Goal: Task Accomplishment & Management: Manage account settings

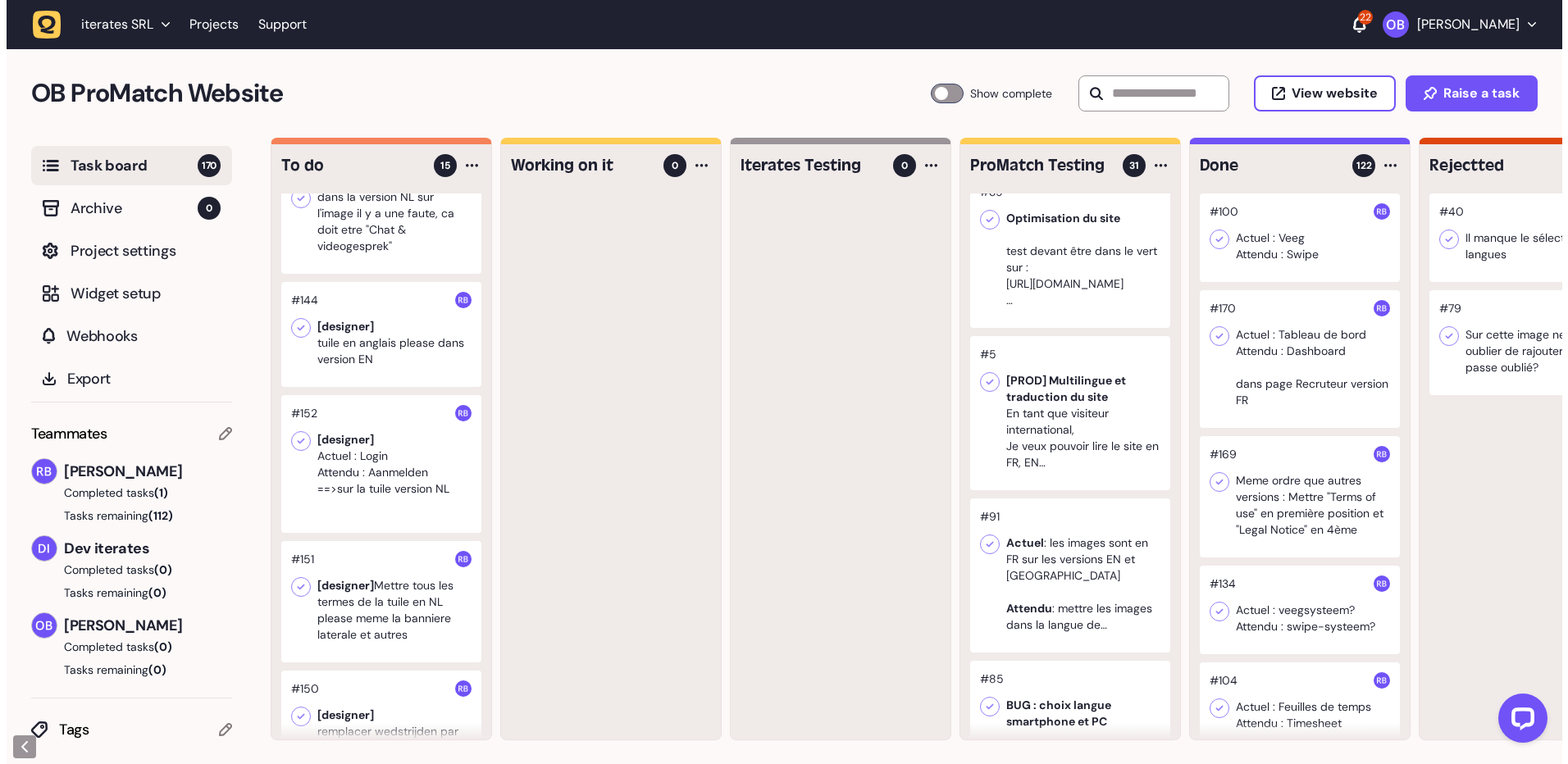
scroll to position [164, 0]
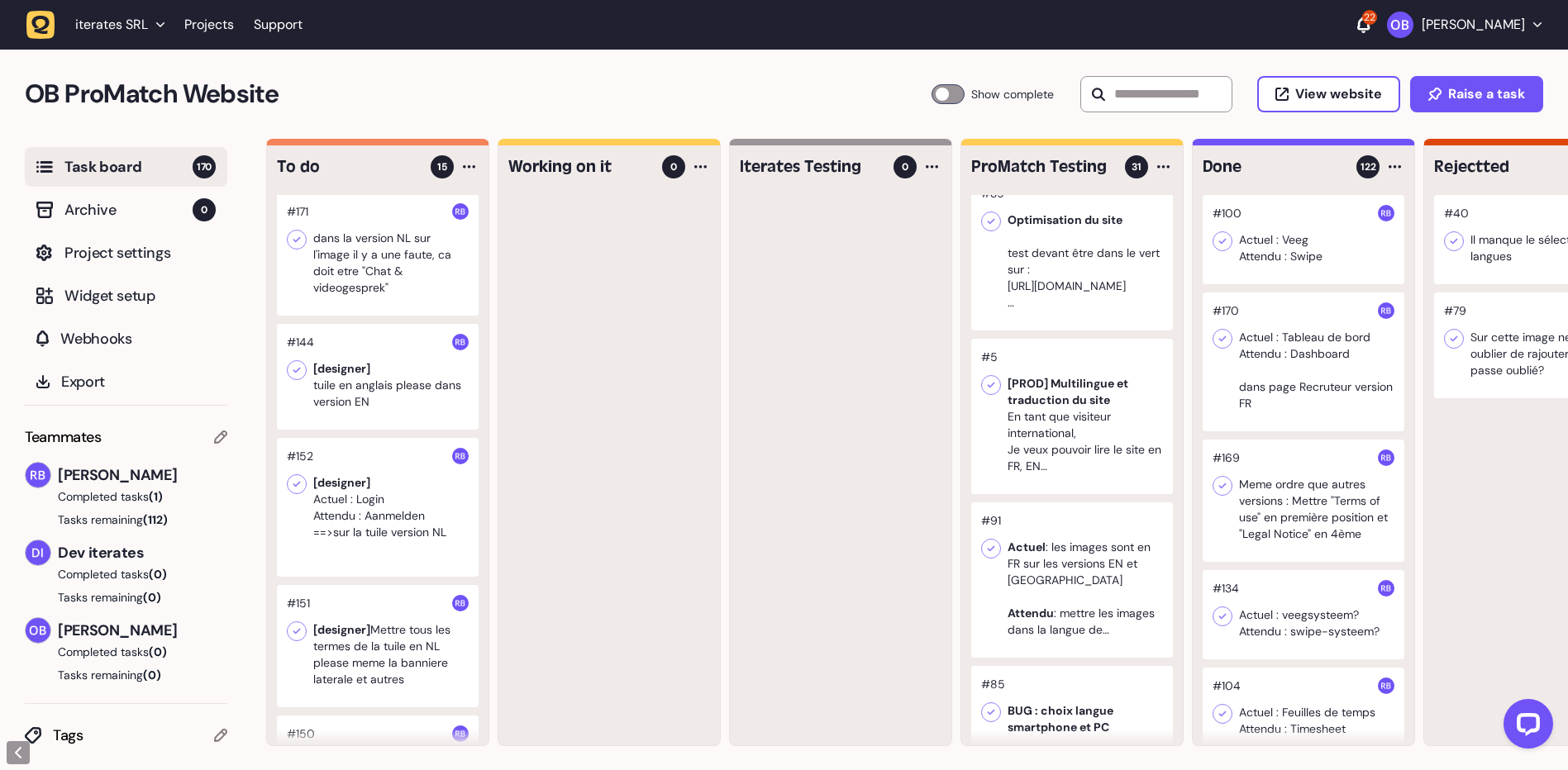
click at [414, 352] on div at bounding box center [377, 376] width 202 height 106
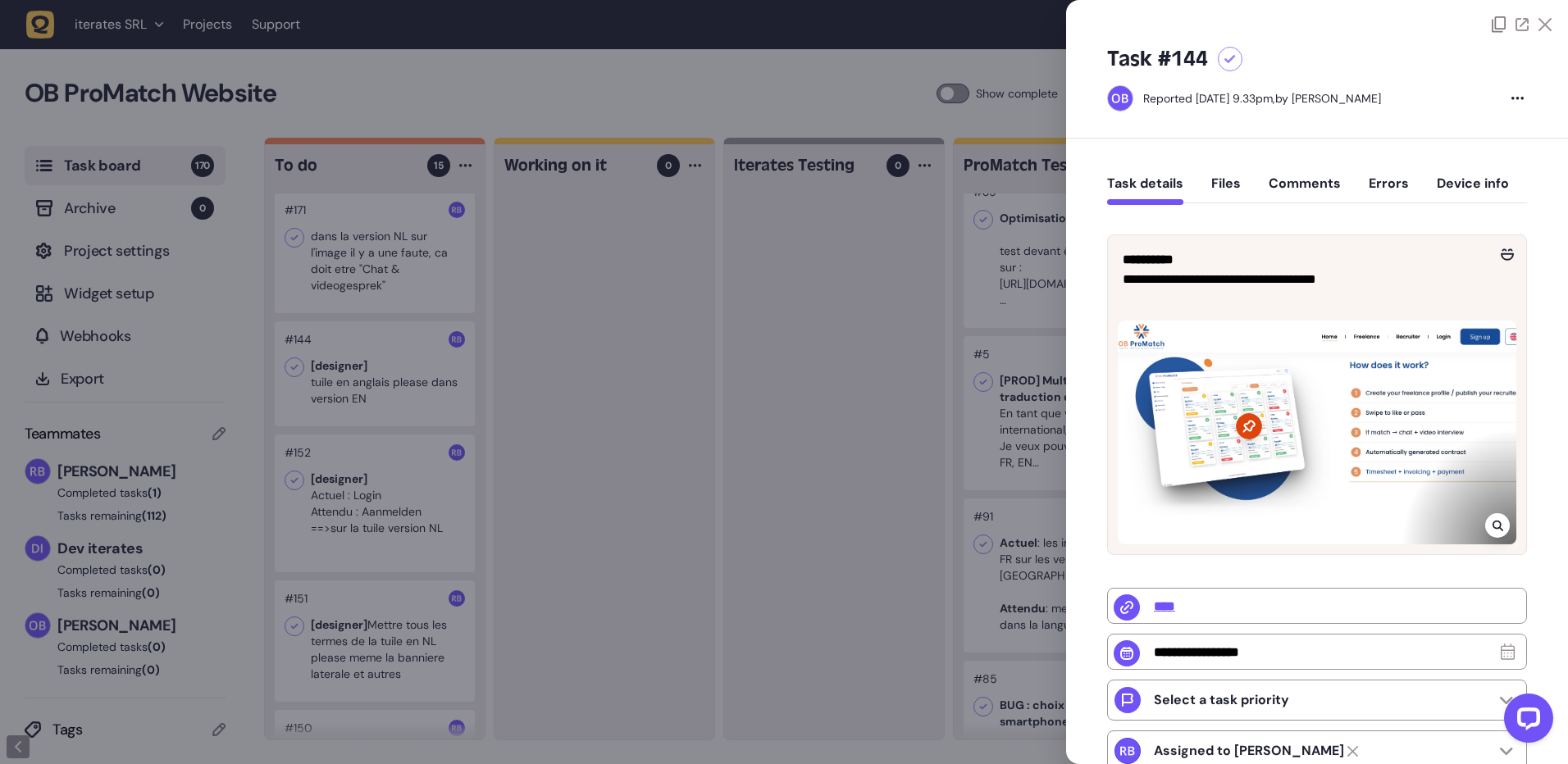
click at [1194, 402] on div at bounding box center [1318, 432] width 399 height 224
click at [1492, 516] on div at bounding box center [1497, 525] width 25 height 25
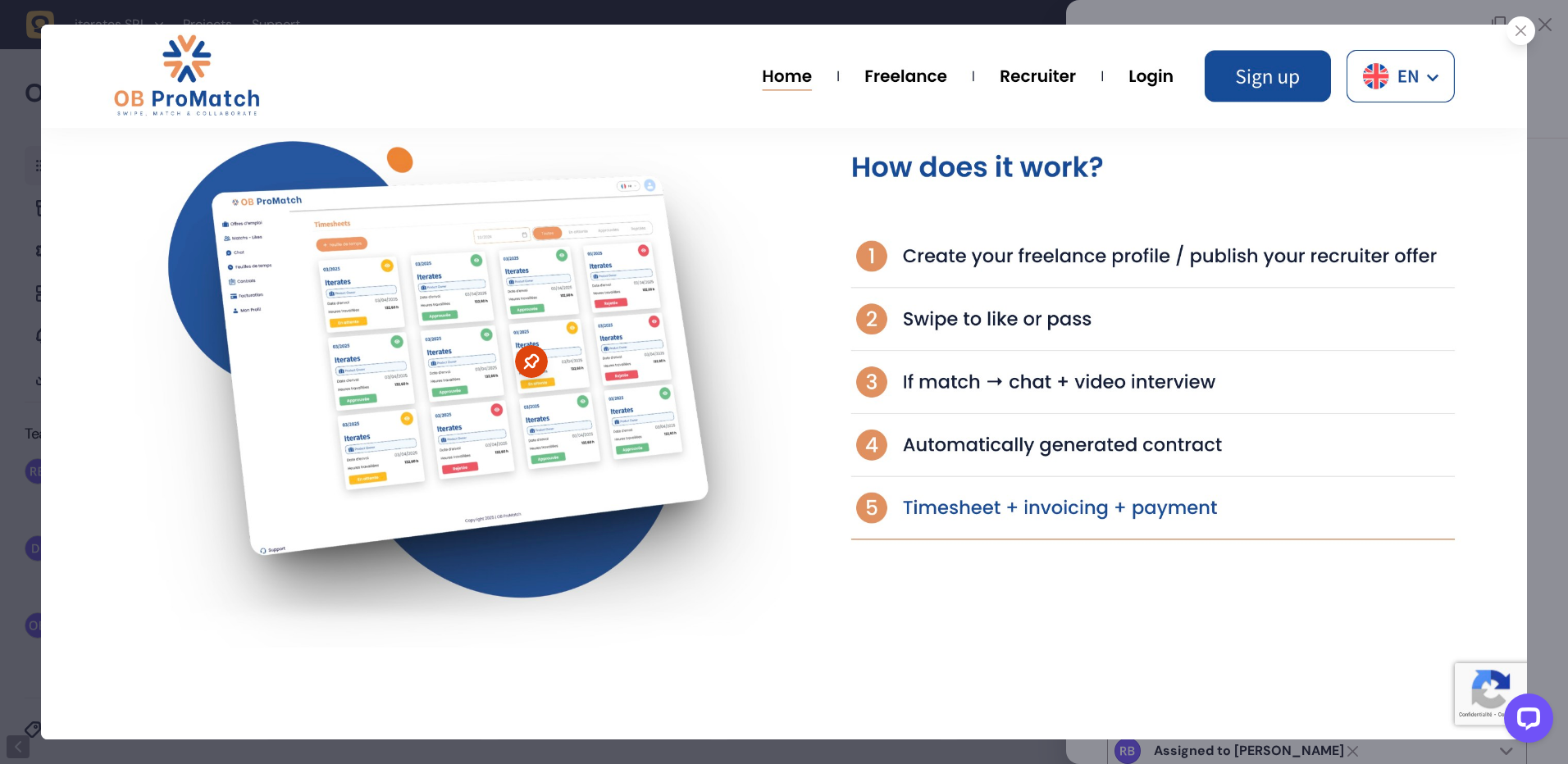
click at [1524, 34] on icon at bounding box center [1521, 30] width 11 height 11
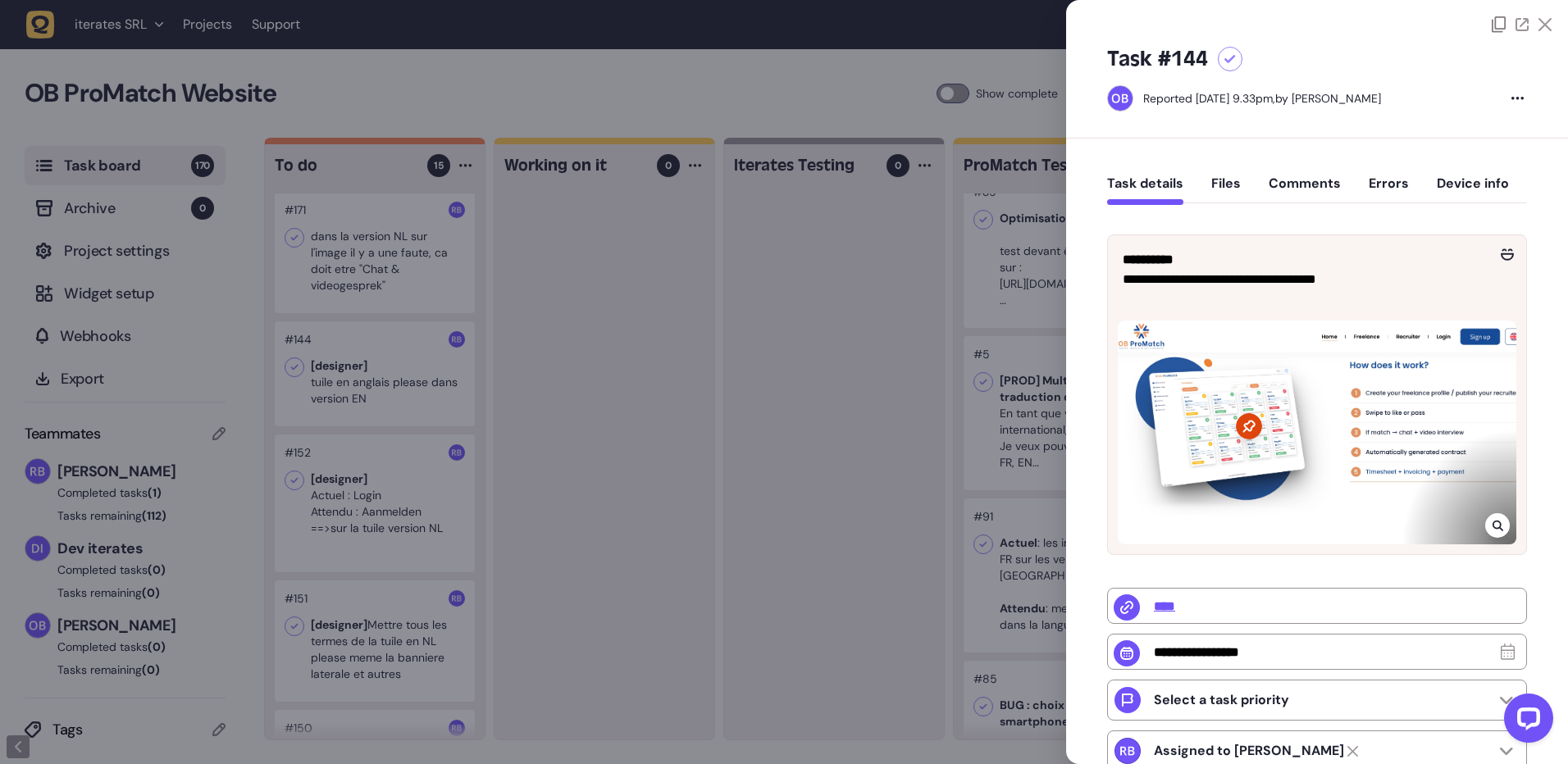
click at [1496, 526] on icon at bounding box center [1497, 526] width 11 height 11
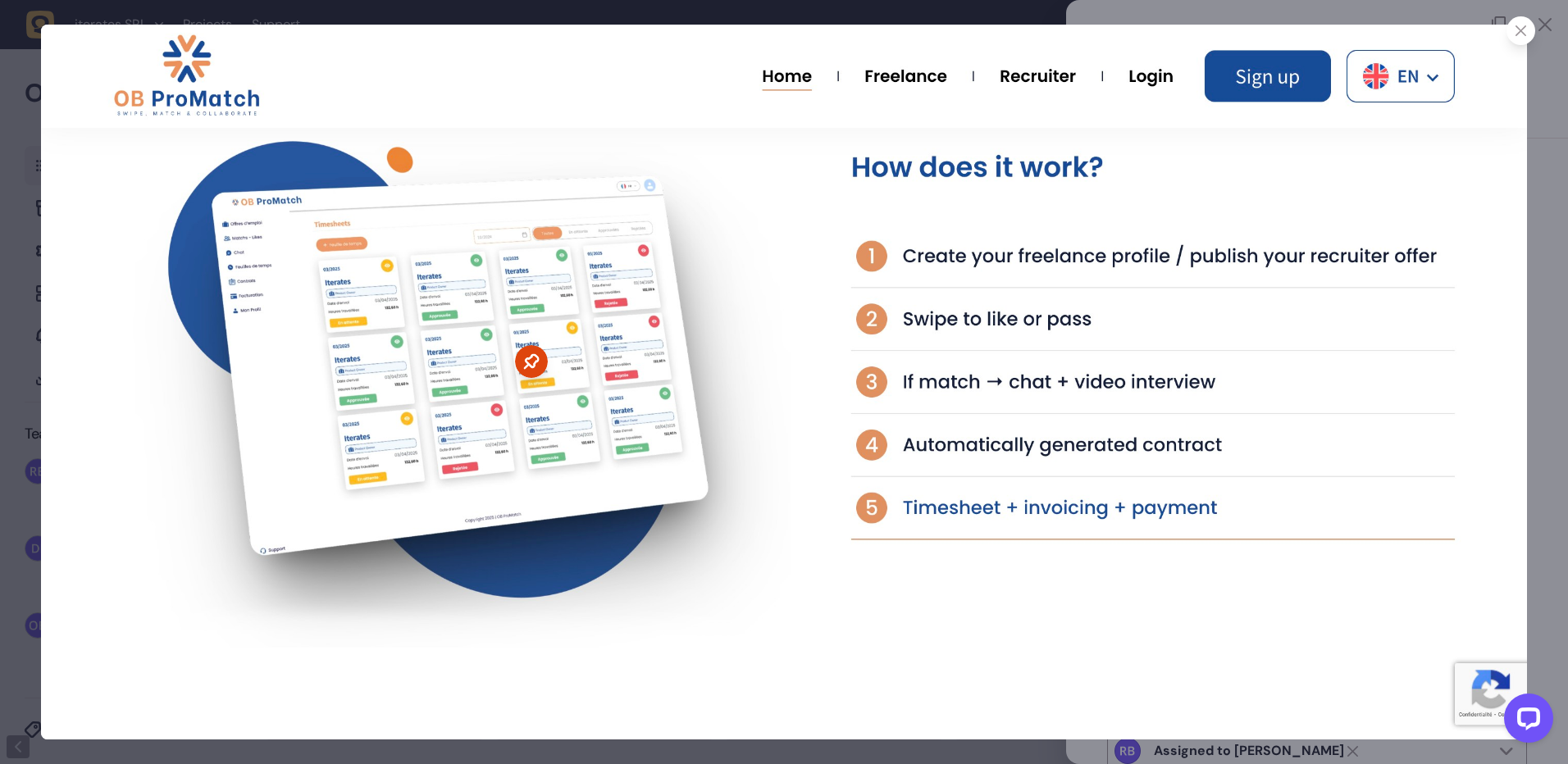
click at [1510, 32] on div at bounding box center [1522, 30] width 29 height 29
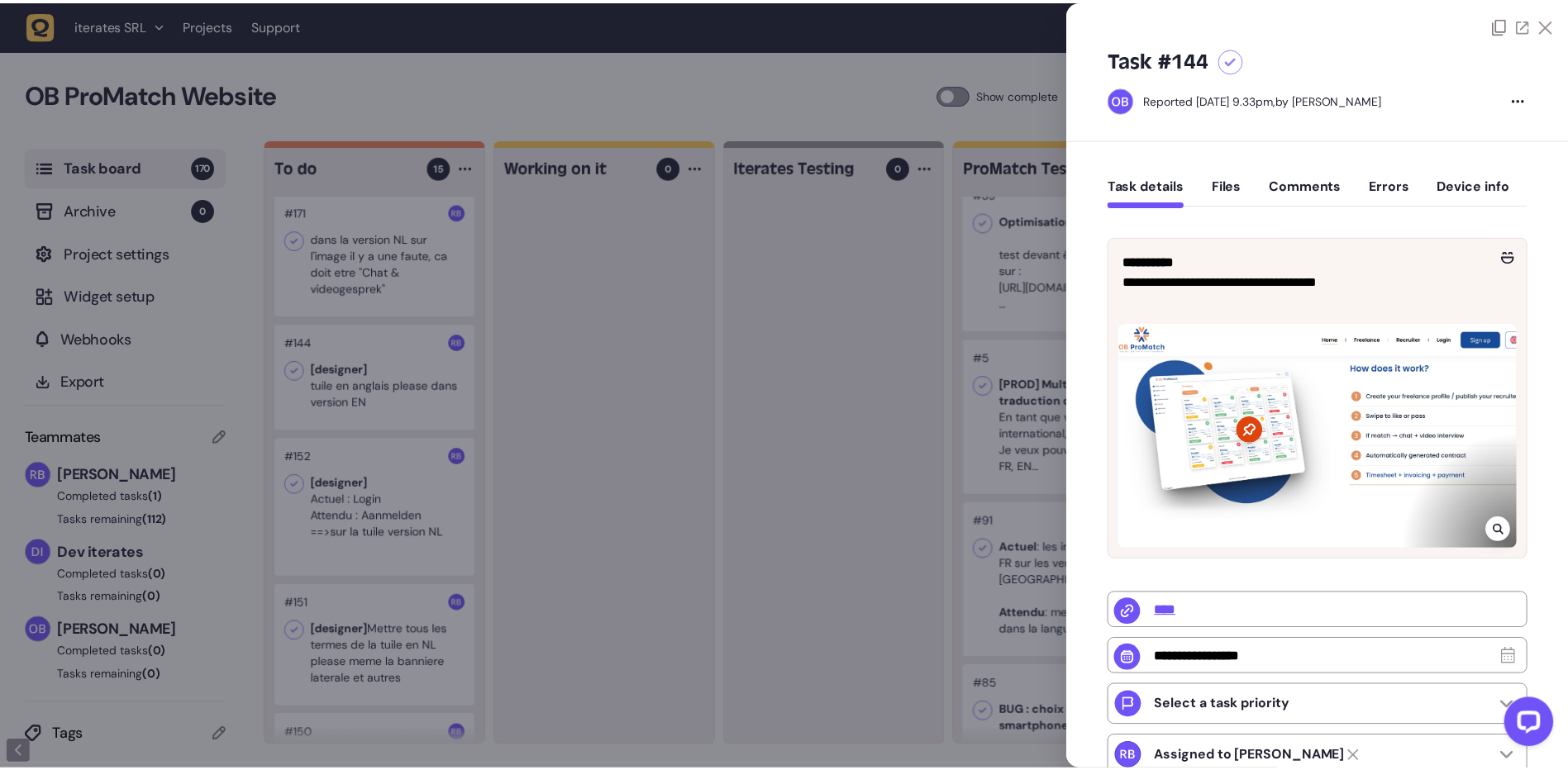
scroll to position [165, 0]
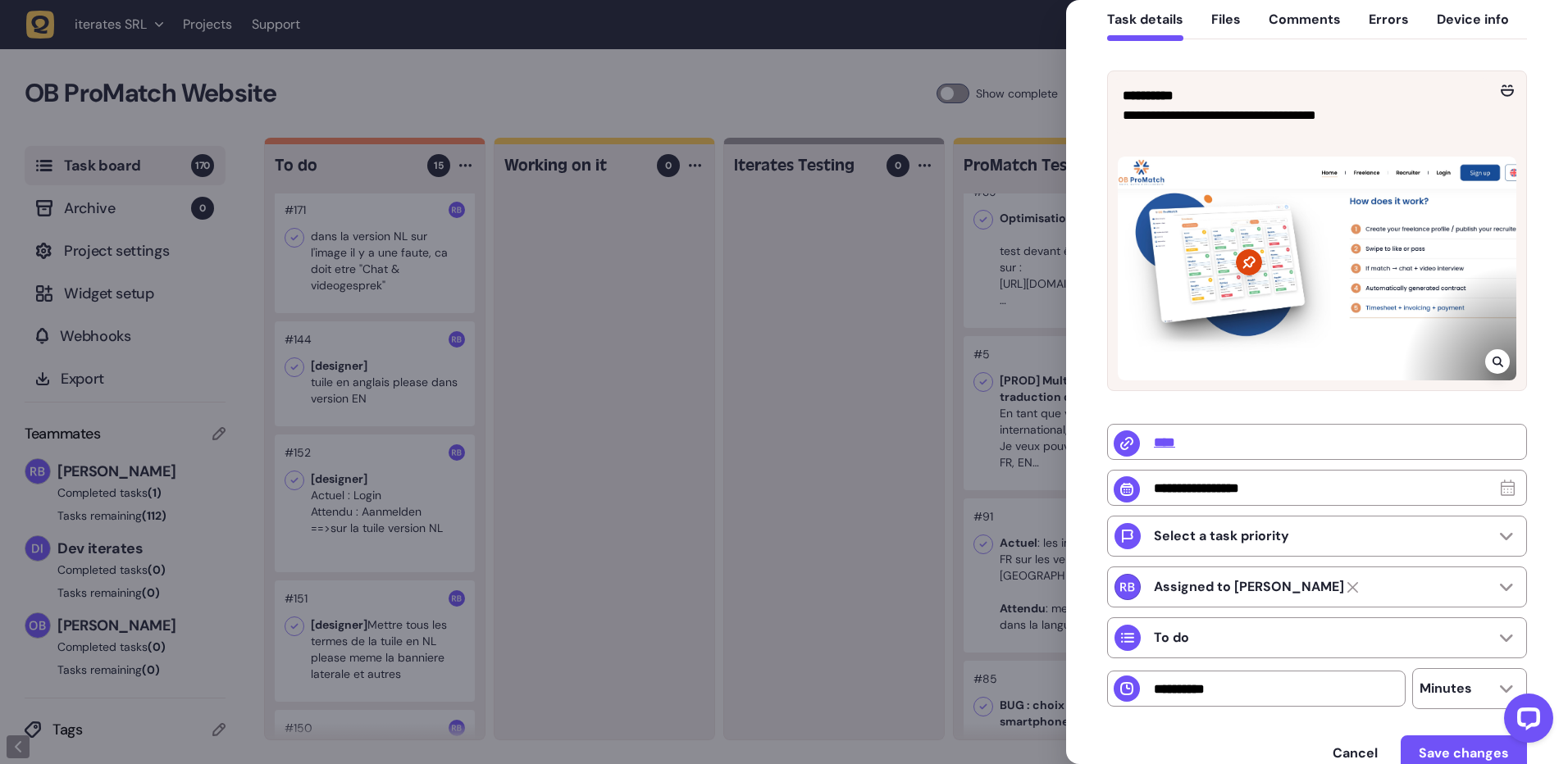
drag, startPoint x: 838, startPoint y: 497, endPoint x: 894, endPoint y: 481, distance: 58.2
click at [839, 497] on div at bounding box center [784, 382] width 1568 height 764
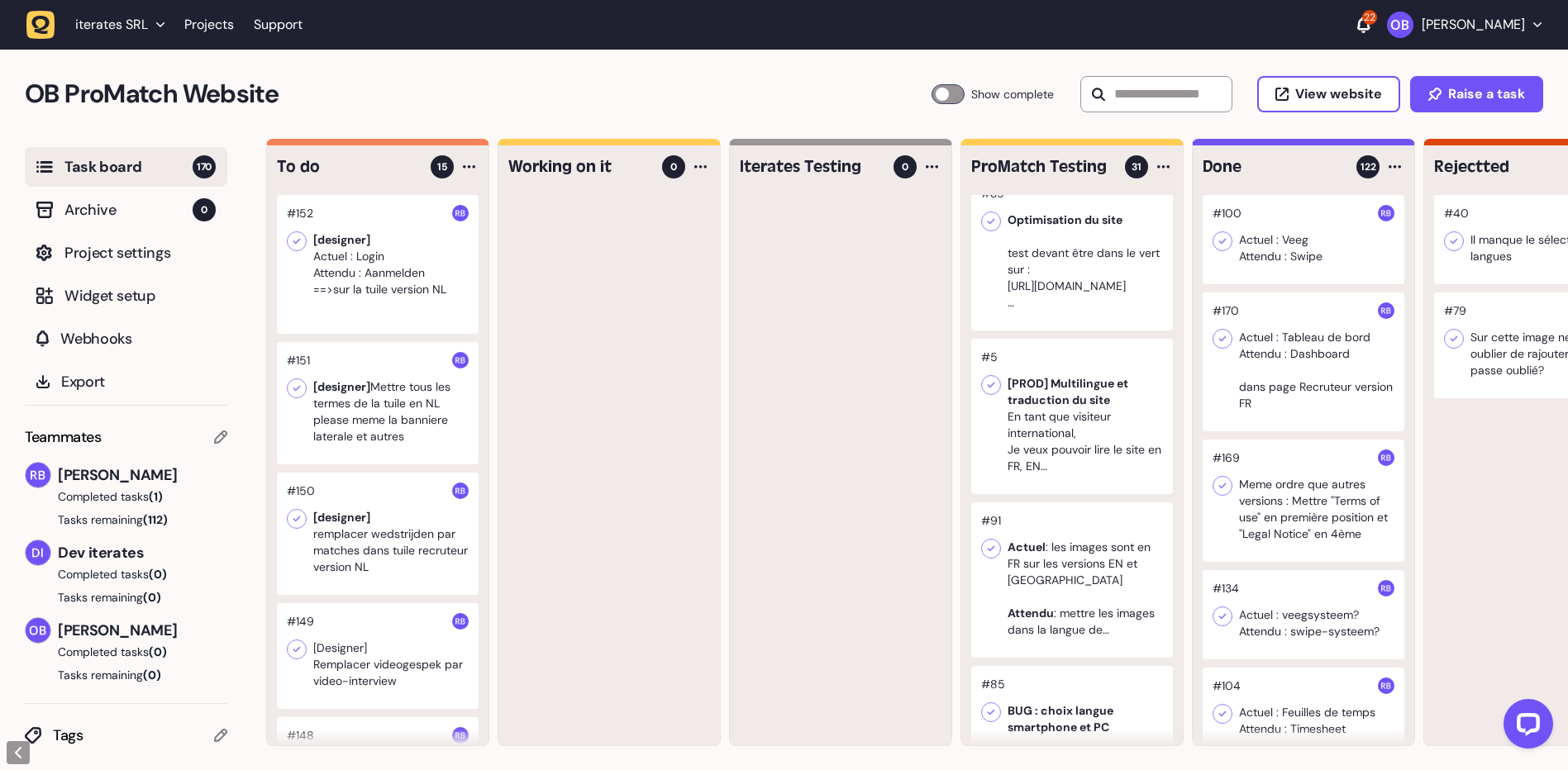
scroll to position [413, 0]
click at [385, 305] on div at bounding box center [377, 259] width 202 height 139
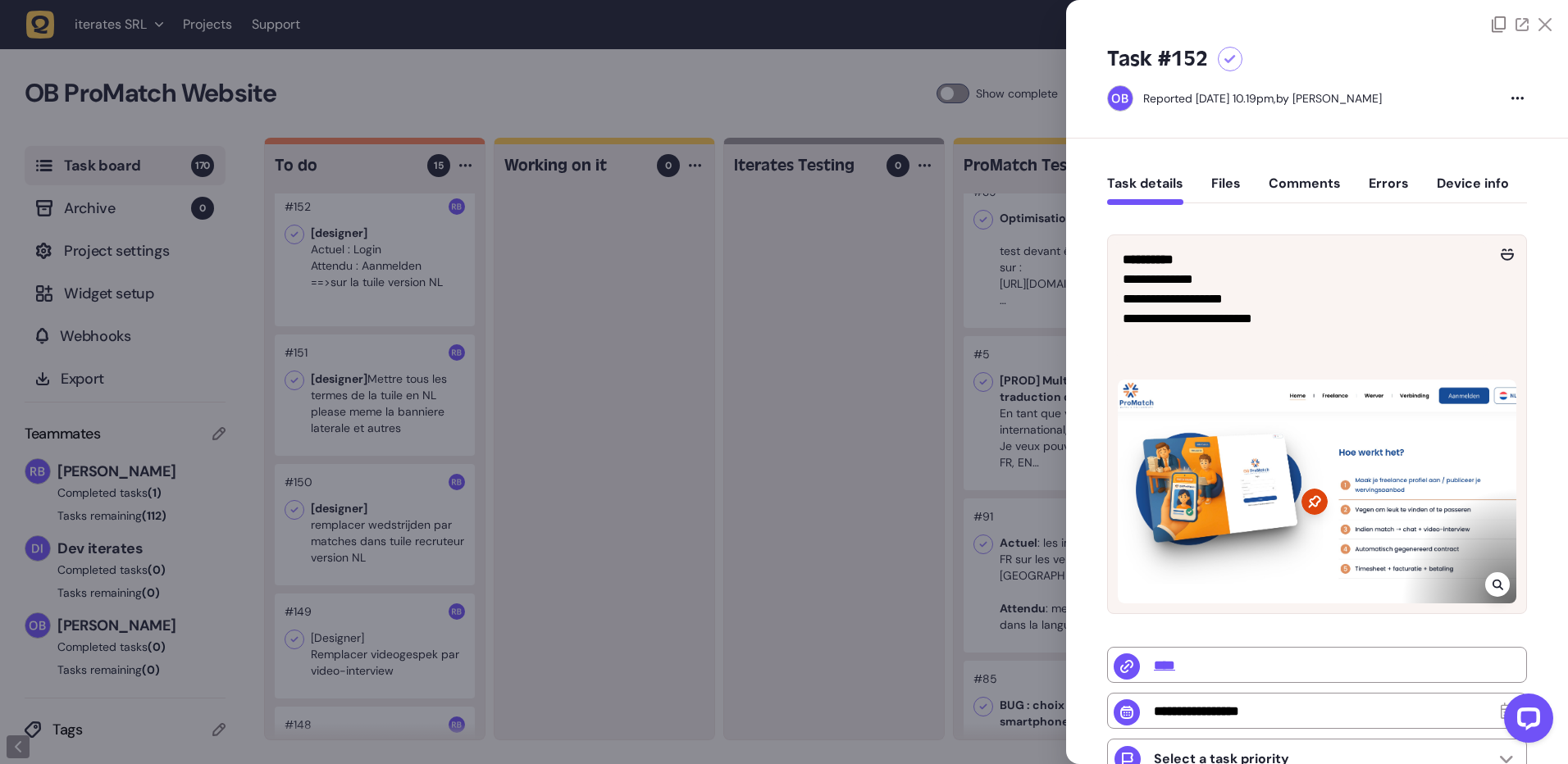
click at [755, 396] on div at bounding box center [784, 382] width 1568 height 764
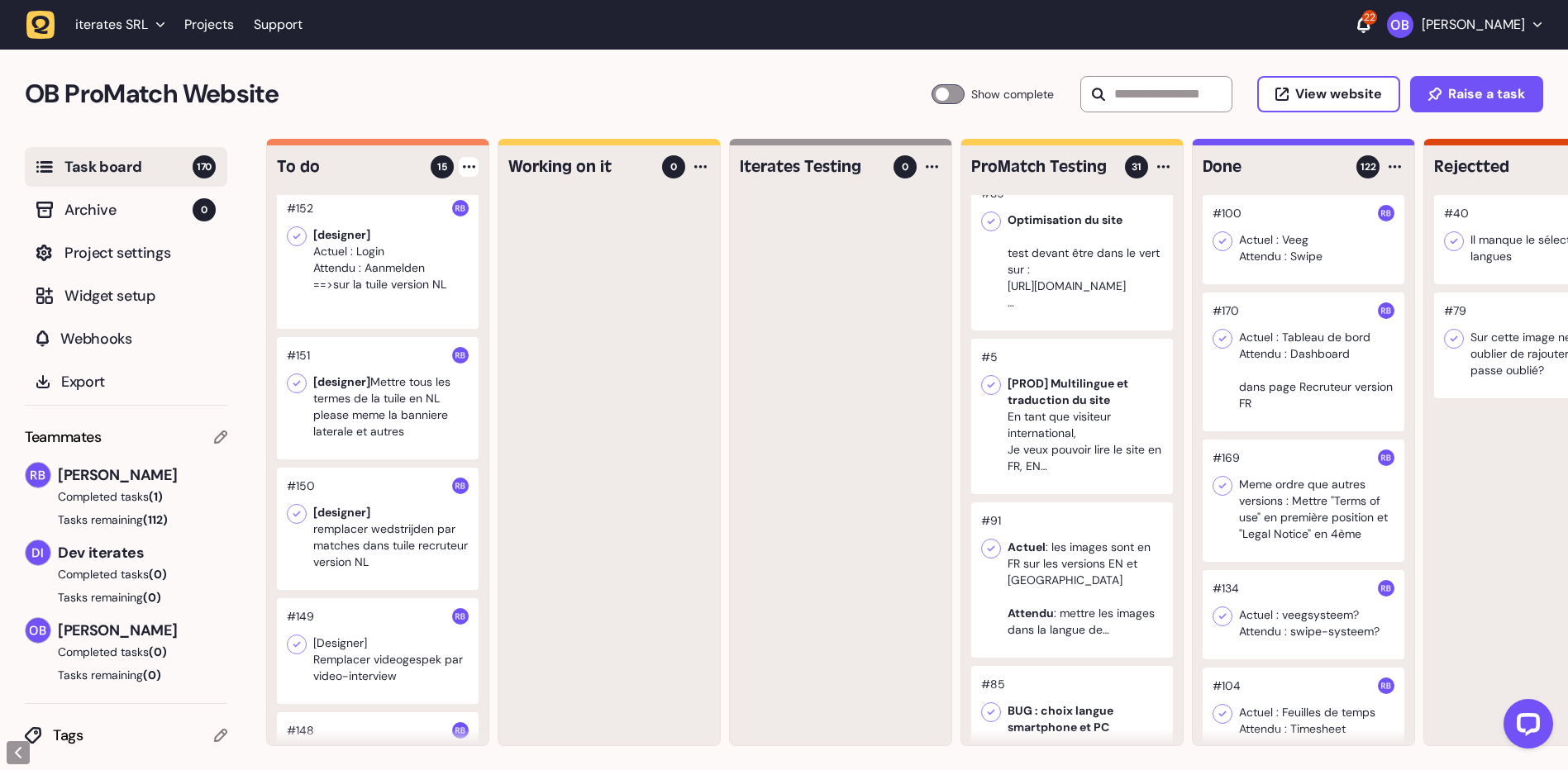
click at [464, 176] on div at bounding box center [468, 166] width 20 height 20
click at [304, 284] on div at bounding box center [377, 259] width 202 height 139
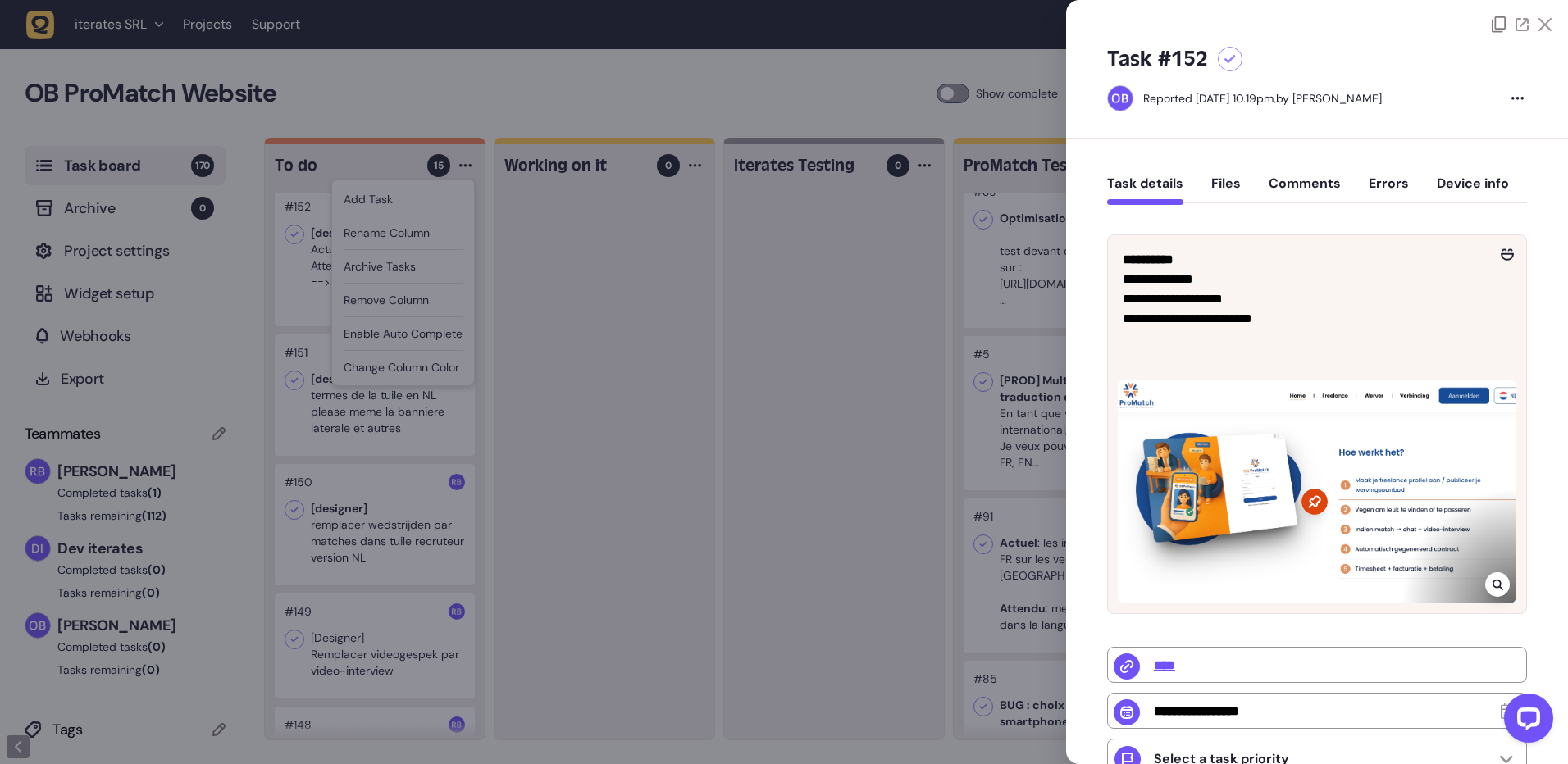
click at [1500, 88] on div "Reported July 02, 2025 at 10.19pm, by Oussama Bahassou" at bounding box center [1308, 98] width 401 height 26
click at [1508, 89] on div at bounding box center [1517, 98] width 19 height 19
click at [1467, 132] on div "Delete task" at bounding box center [1483, 132] width 62 height 16
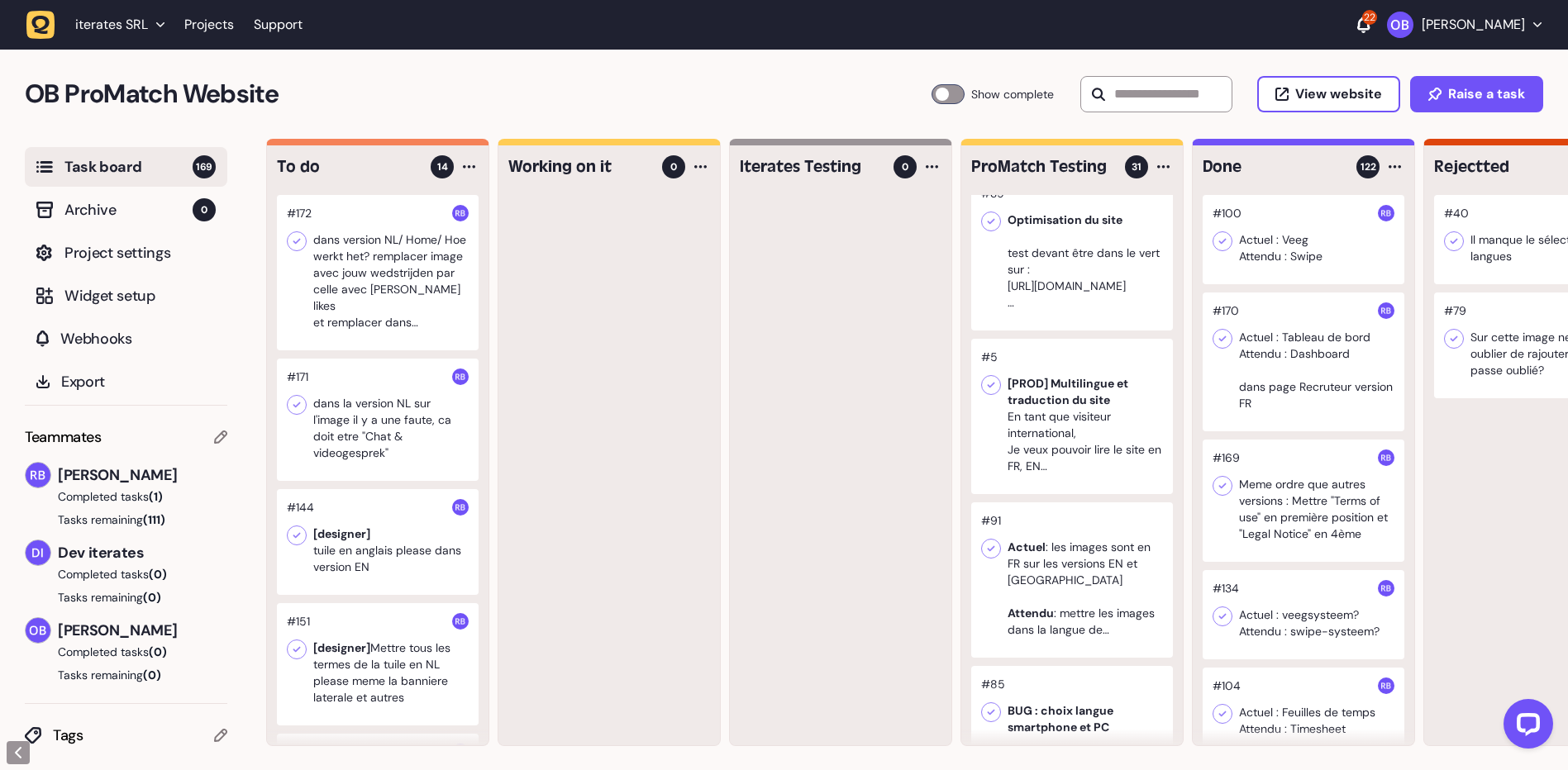
click at [406, 439] on div at bounding box center [377, 420] width 202 height 123
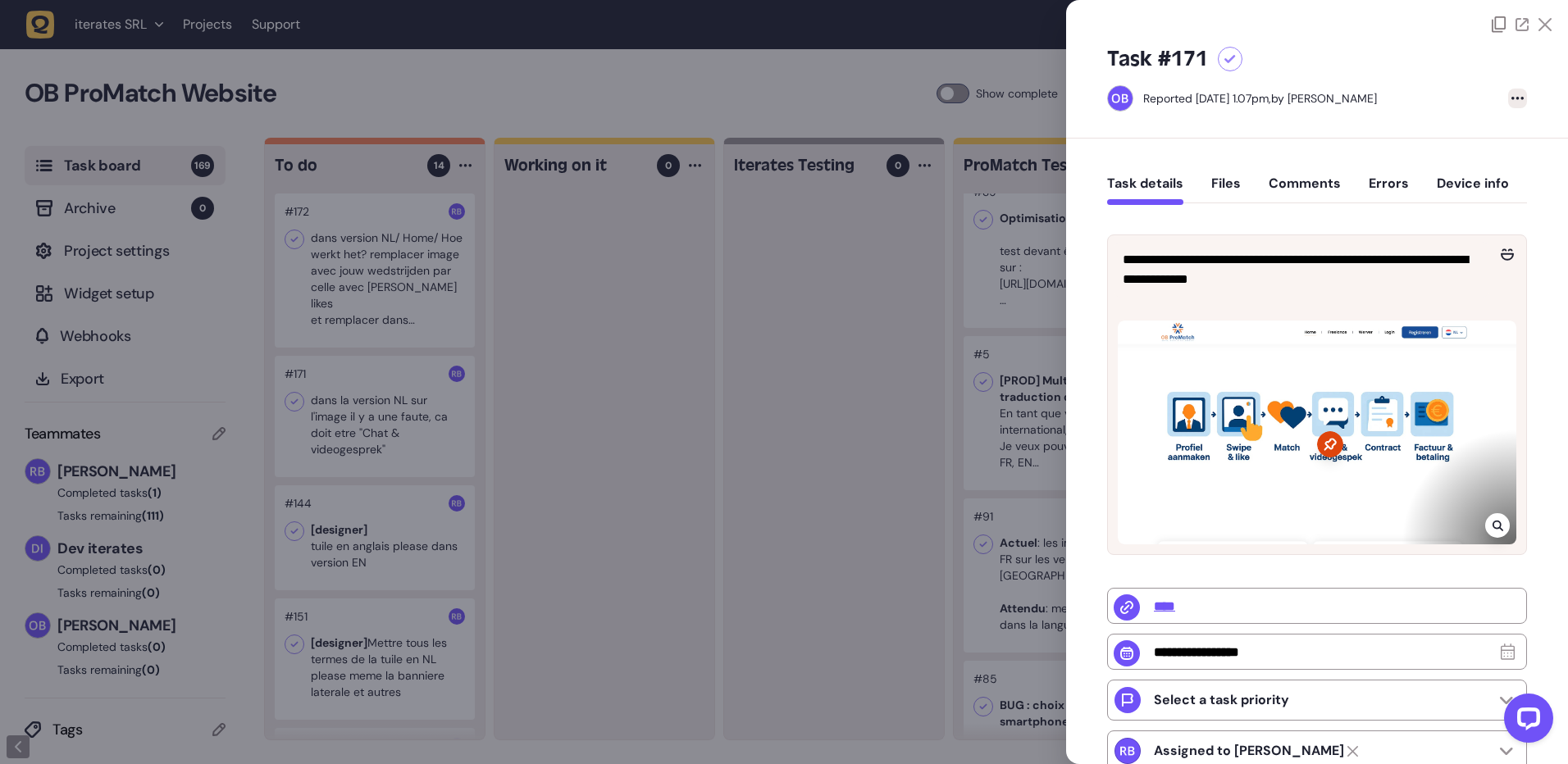
click at [1508, 97] on div at bounding box center [1517, 98] width 19 height 19
drag, startPoint x: 1483, startPoint y: 134, endPoint x: 1434, endPoint y: 155, distance: 53.3
click at [1482, 134] on div "Delete task" at bounding box center [1483, 132] width 62 height 16
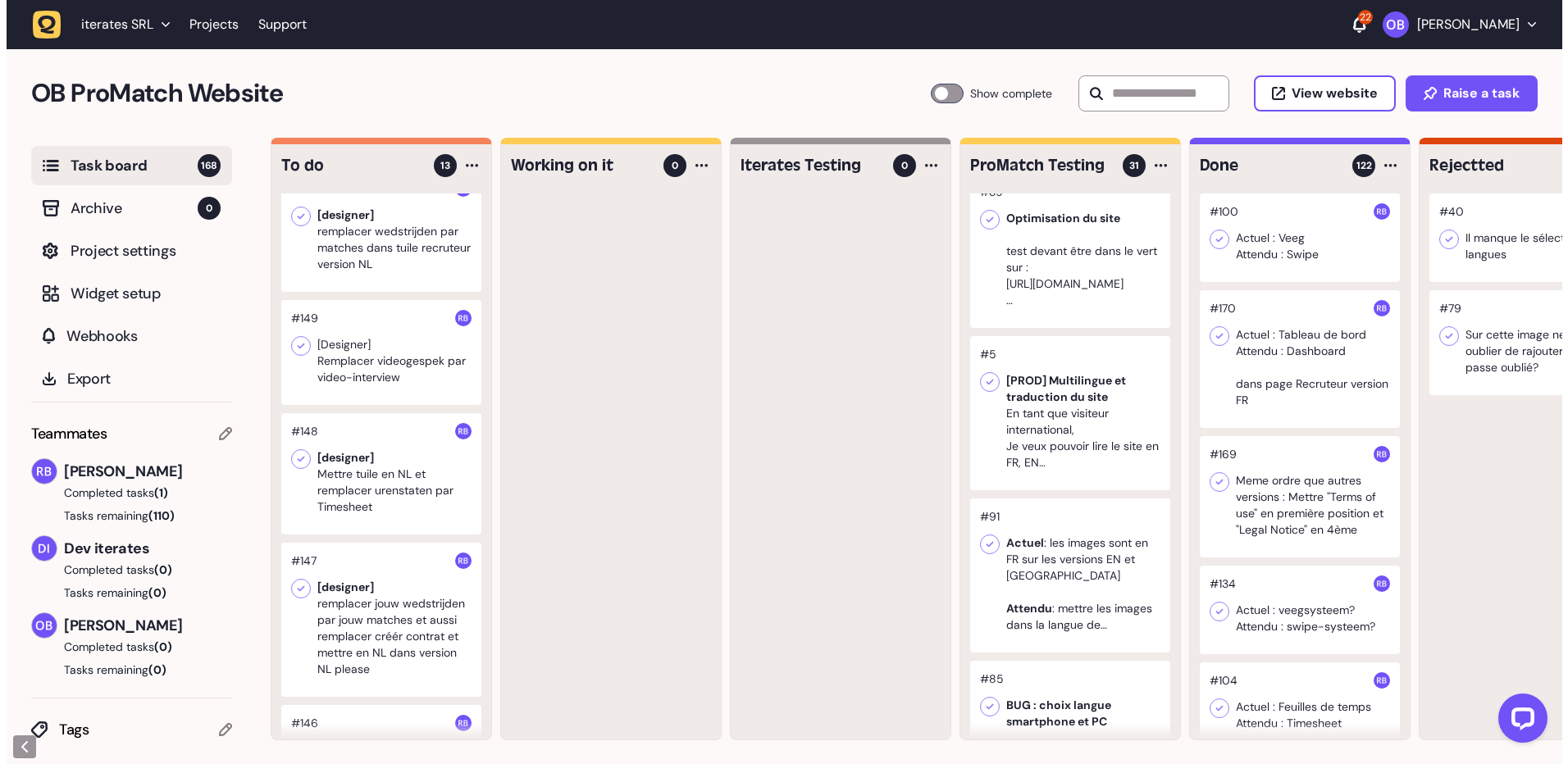
scroll to position [492, 0]
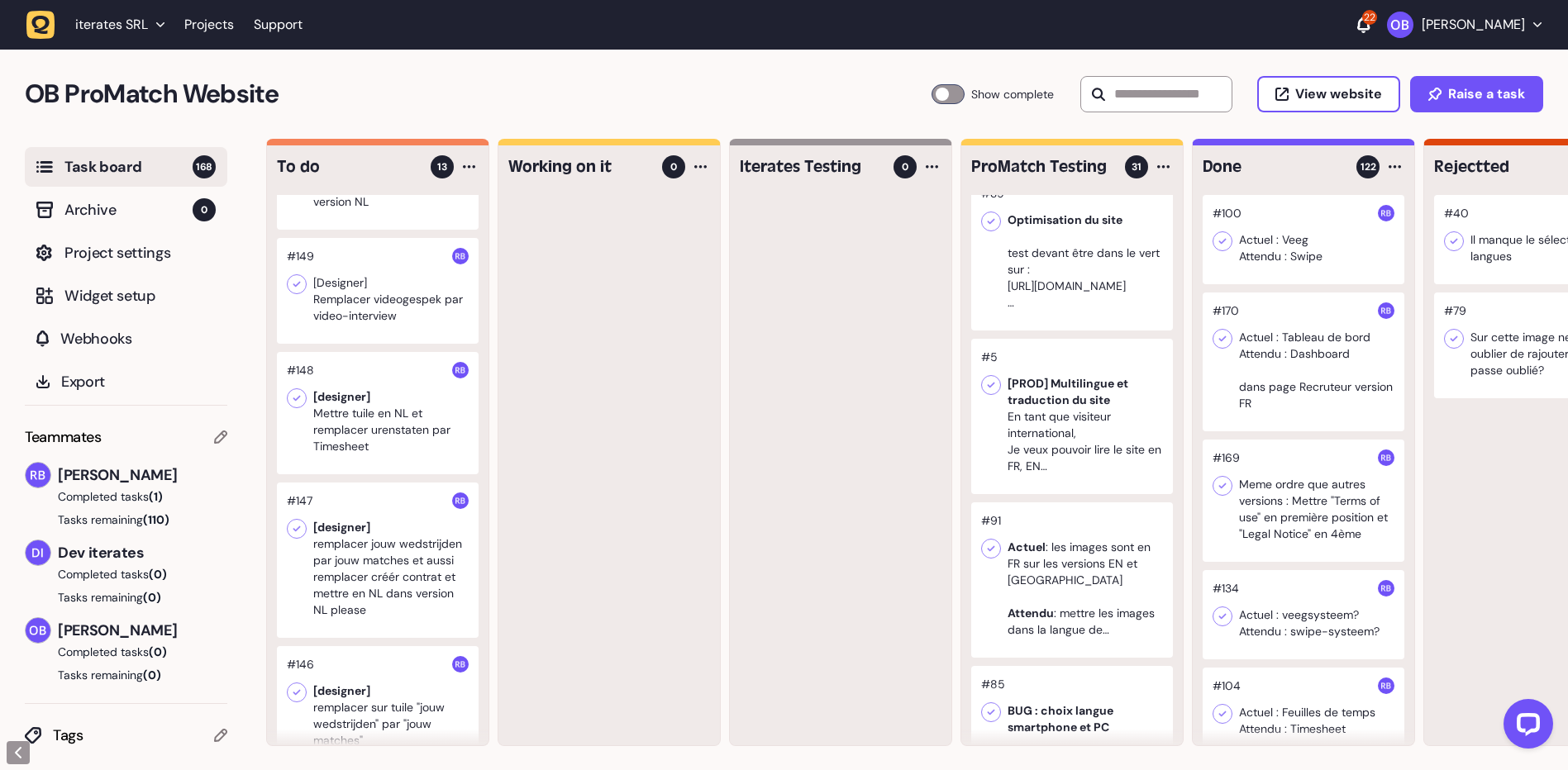
click at [382, 293] on div at bounding box center [377, 290] width 202 height 106
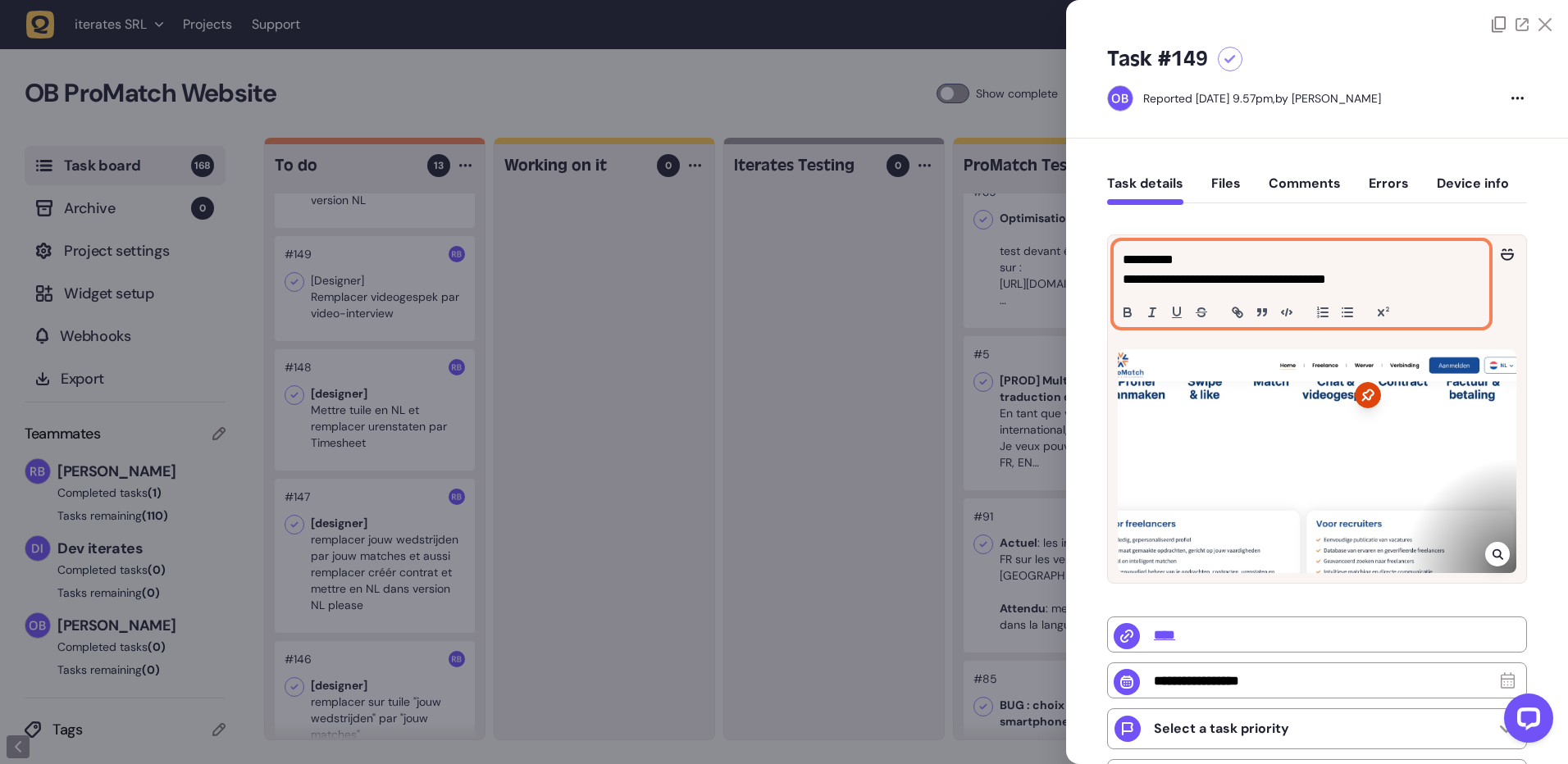
click at [1380, 281] on p "**********" at bounding box center [1299, 279] width 353 height 19
click at [1412, 282] on p "**********" at bounding box center [1299, 279] width 353 height 19
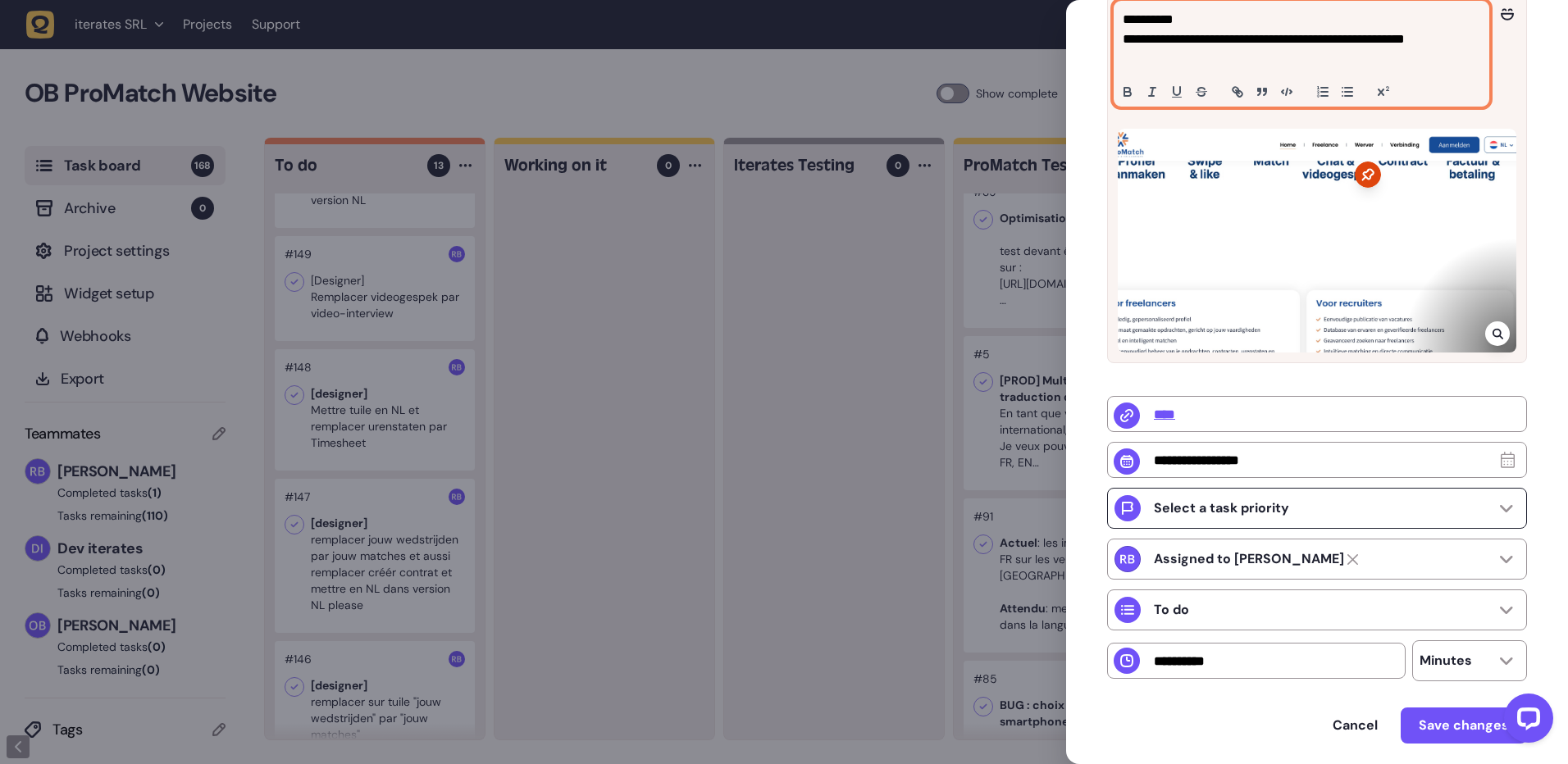
scroll to position [246, 0]
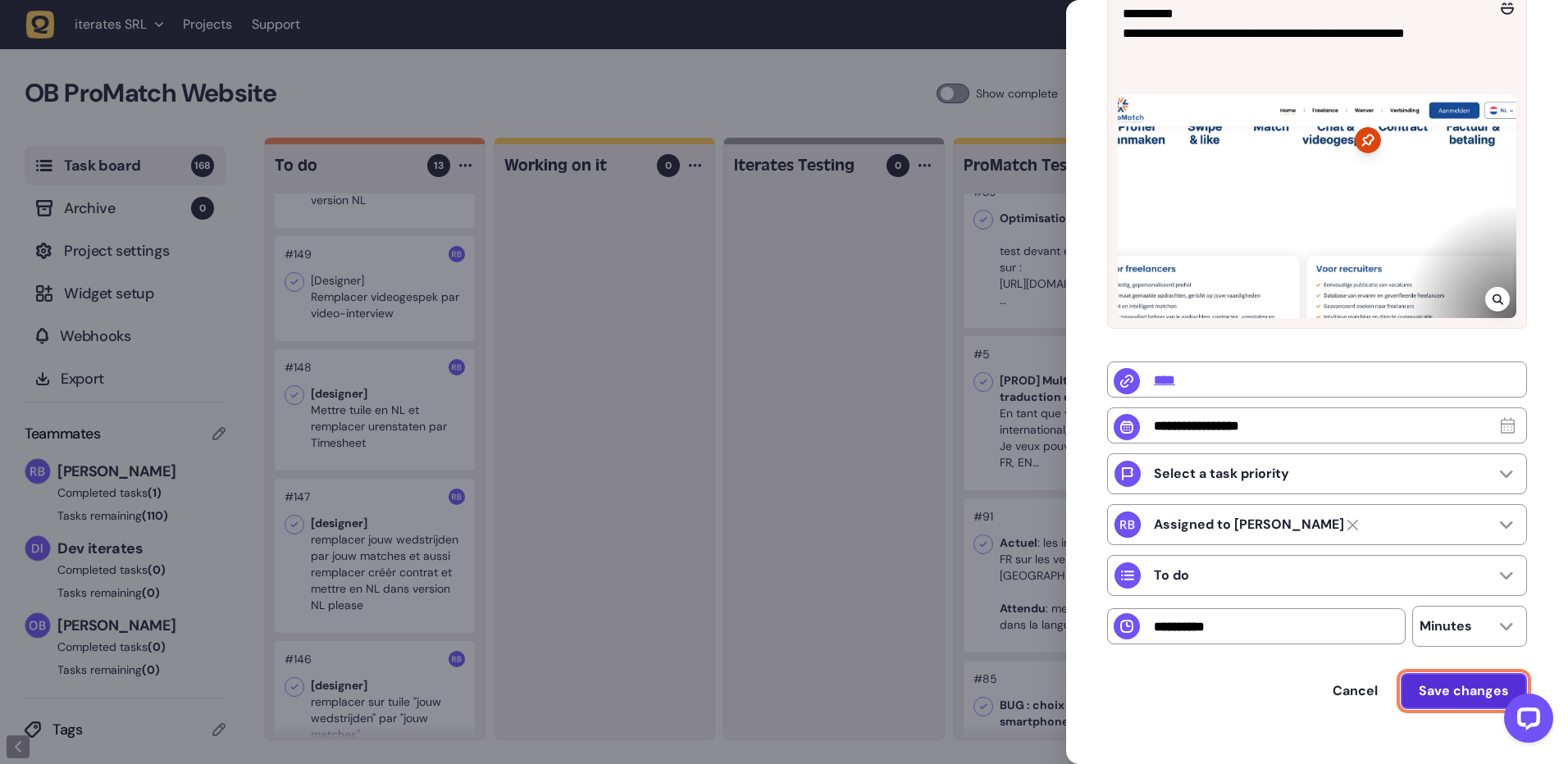
drag, startPoint x: 1481, startPoint y: 728, endPoint x: 1451, endPoint y: 723, distance: 30.4
click at [1481, 700] on span "Save changes" at bounding box center [1464, 690] width 90 height 17
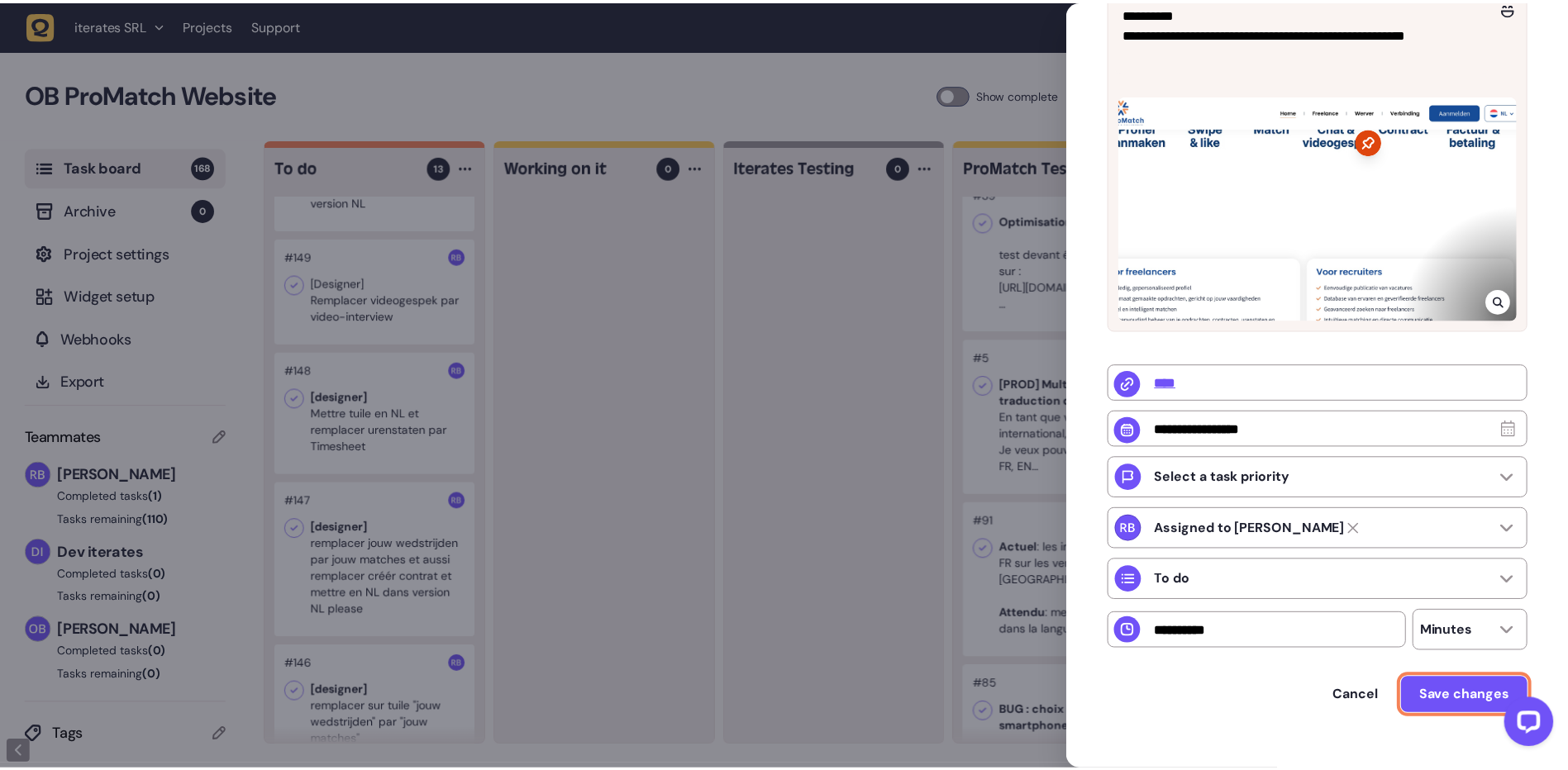
scroll to position [221, 0]
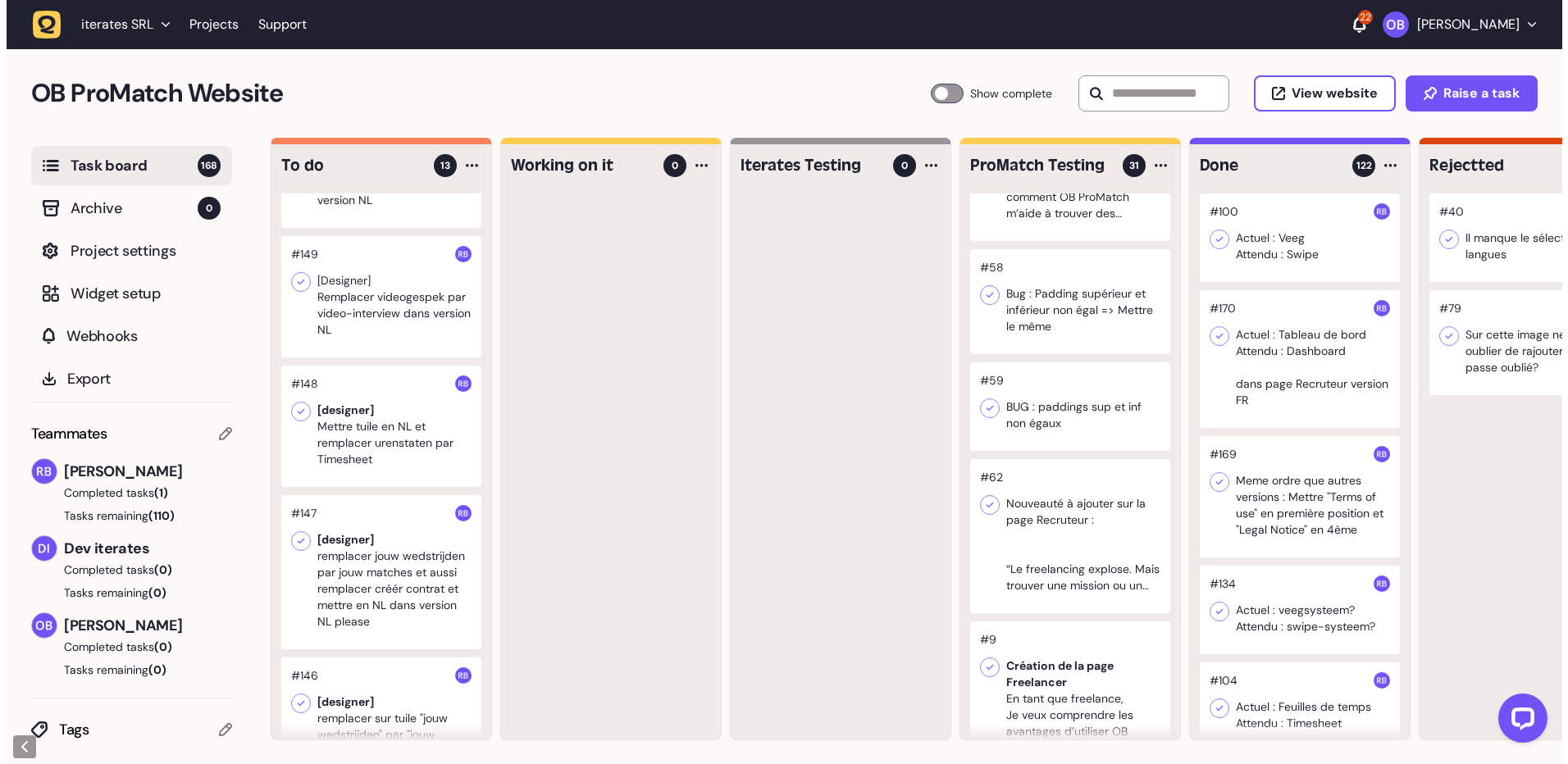
scroll to position [1804, 0]
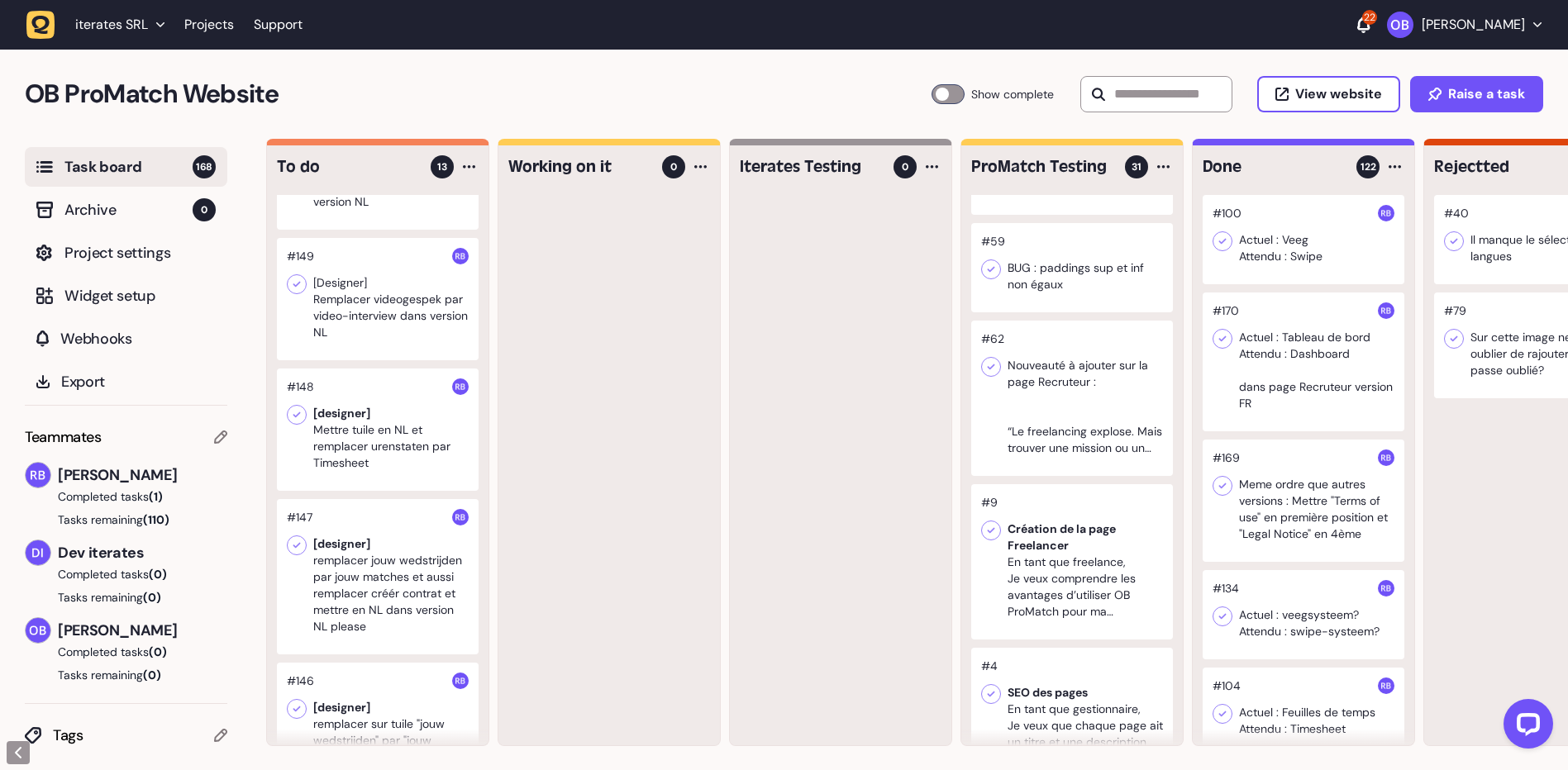
click at [1089, 453] on div at bounding box center [1071, 398] width 202 height 155
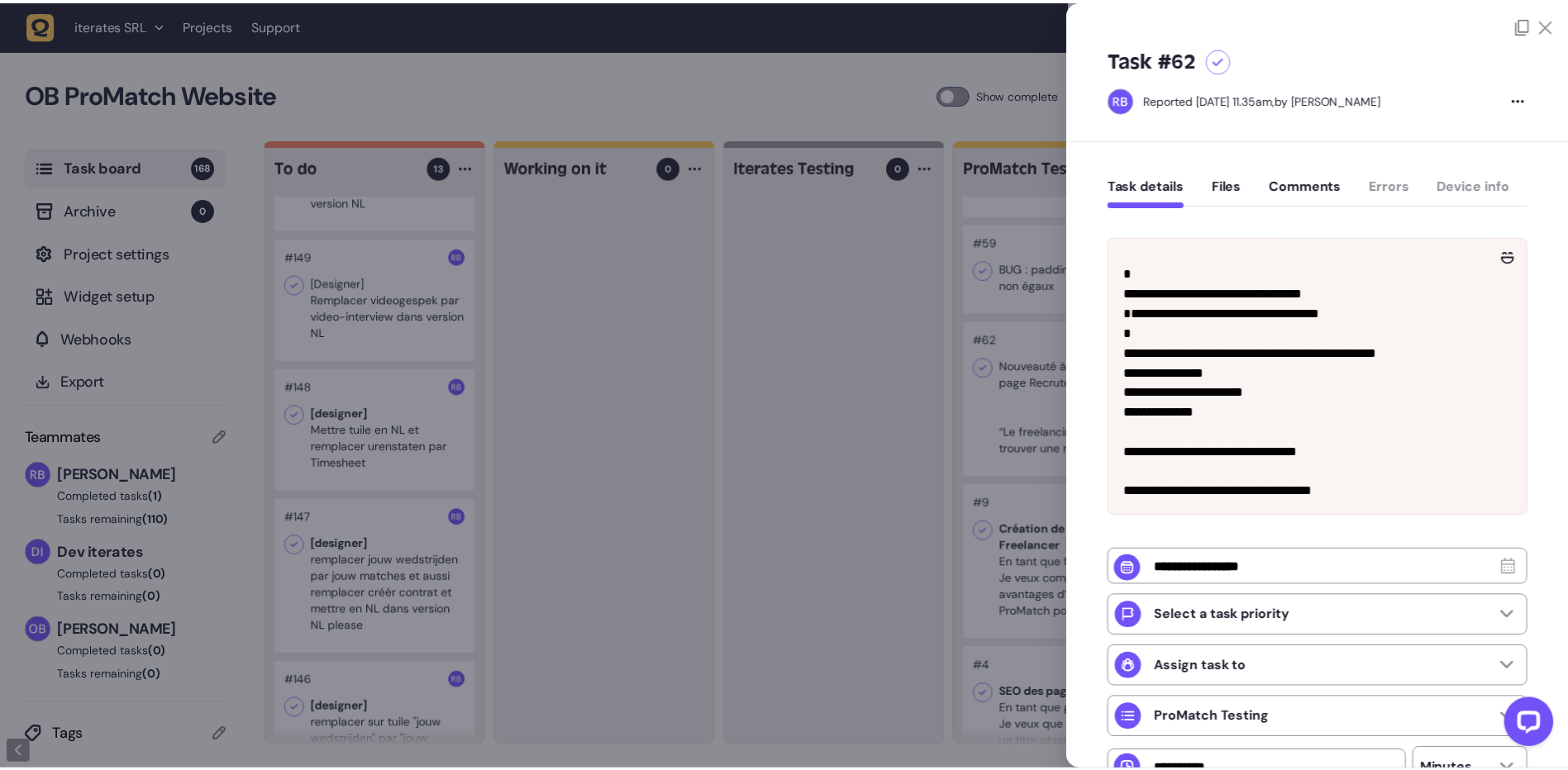
scroll to position [129, 0]
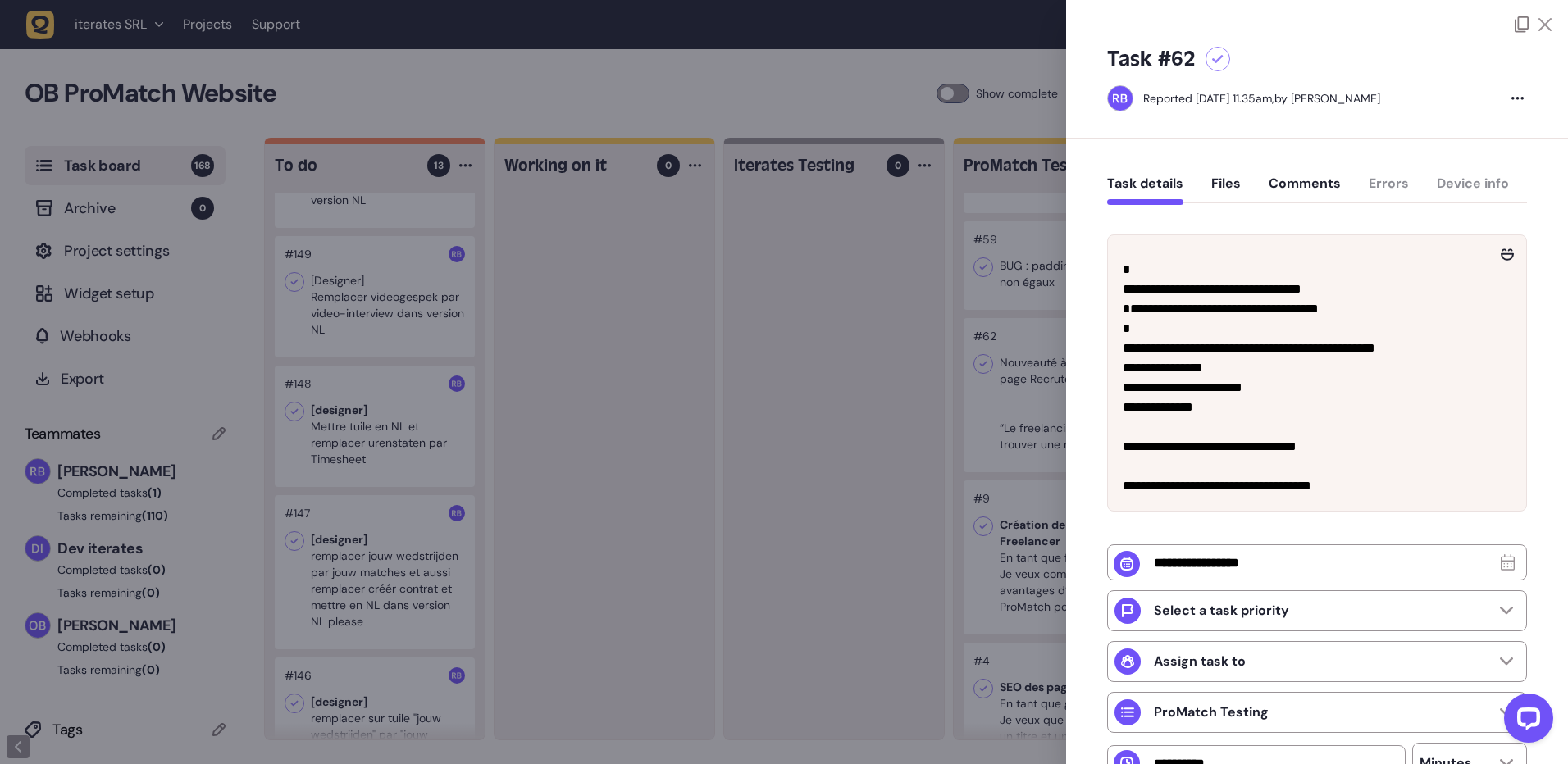
click at [843, 415] on div at bounding box center [784, 382] width 1568 height 764
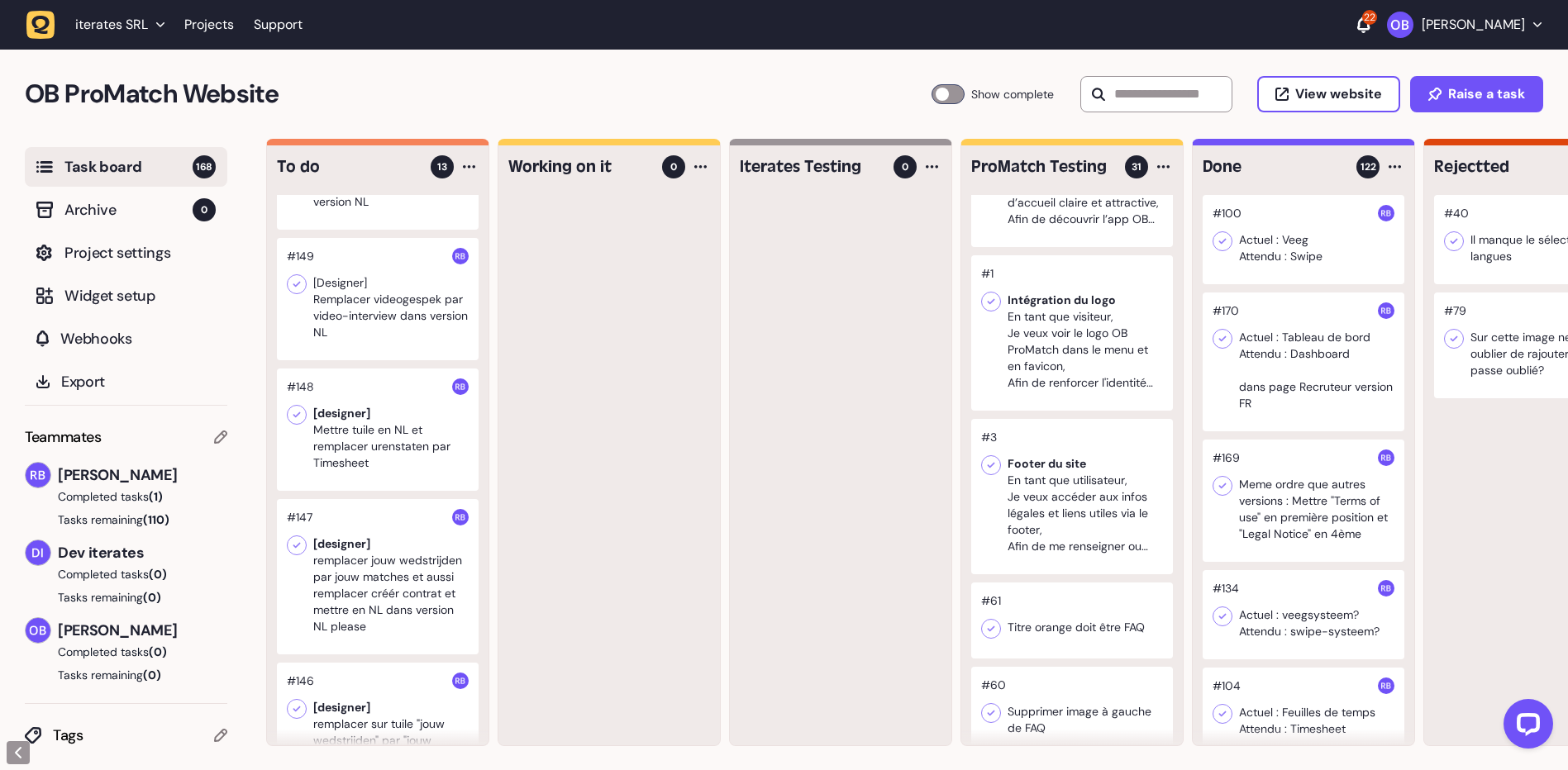
scroll to position [3306, 0]
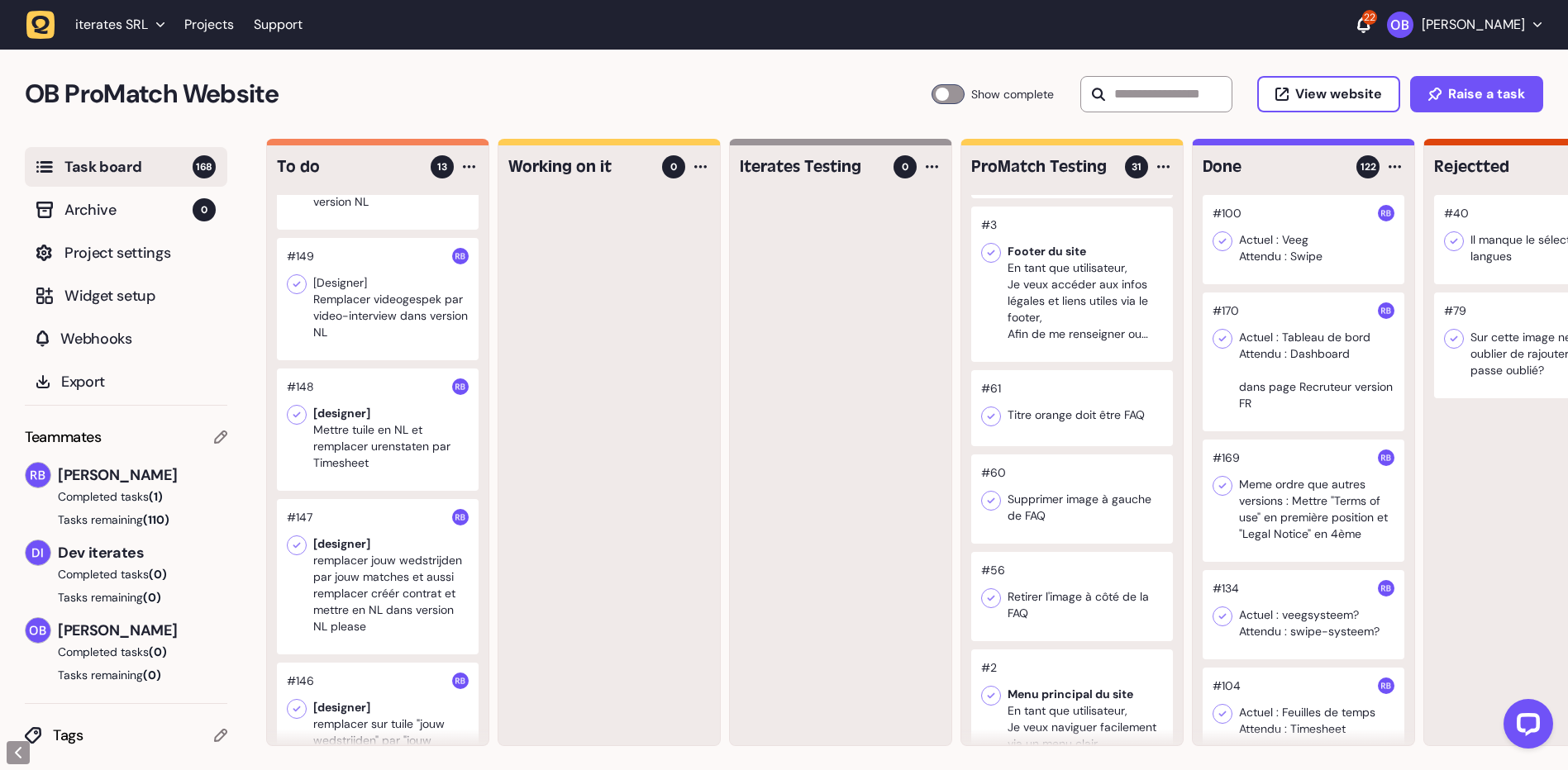
click at [1077, 641] on div at bounding box center [1071, 596] width 202 height 89
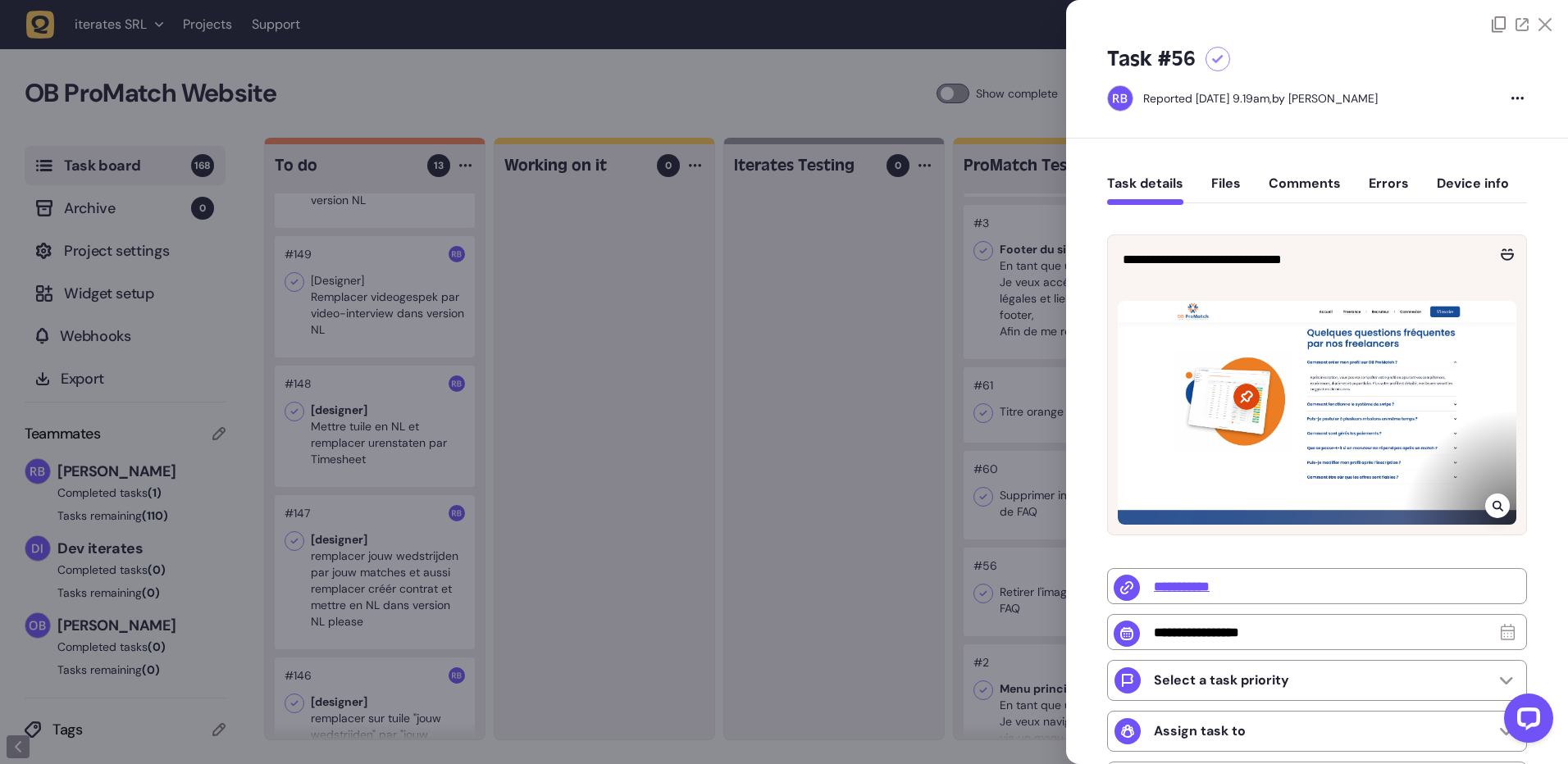
drag, startPoint x: 663, startPoint y: 414, endPoint x: 412, endPoint y: 97, distance: 404.3
click at [663, 413] on div at bounding box center [784, 382] width 1568 height 764
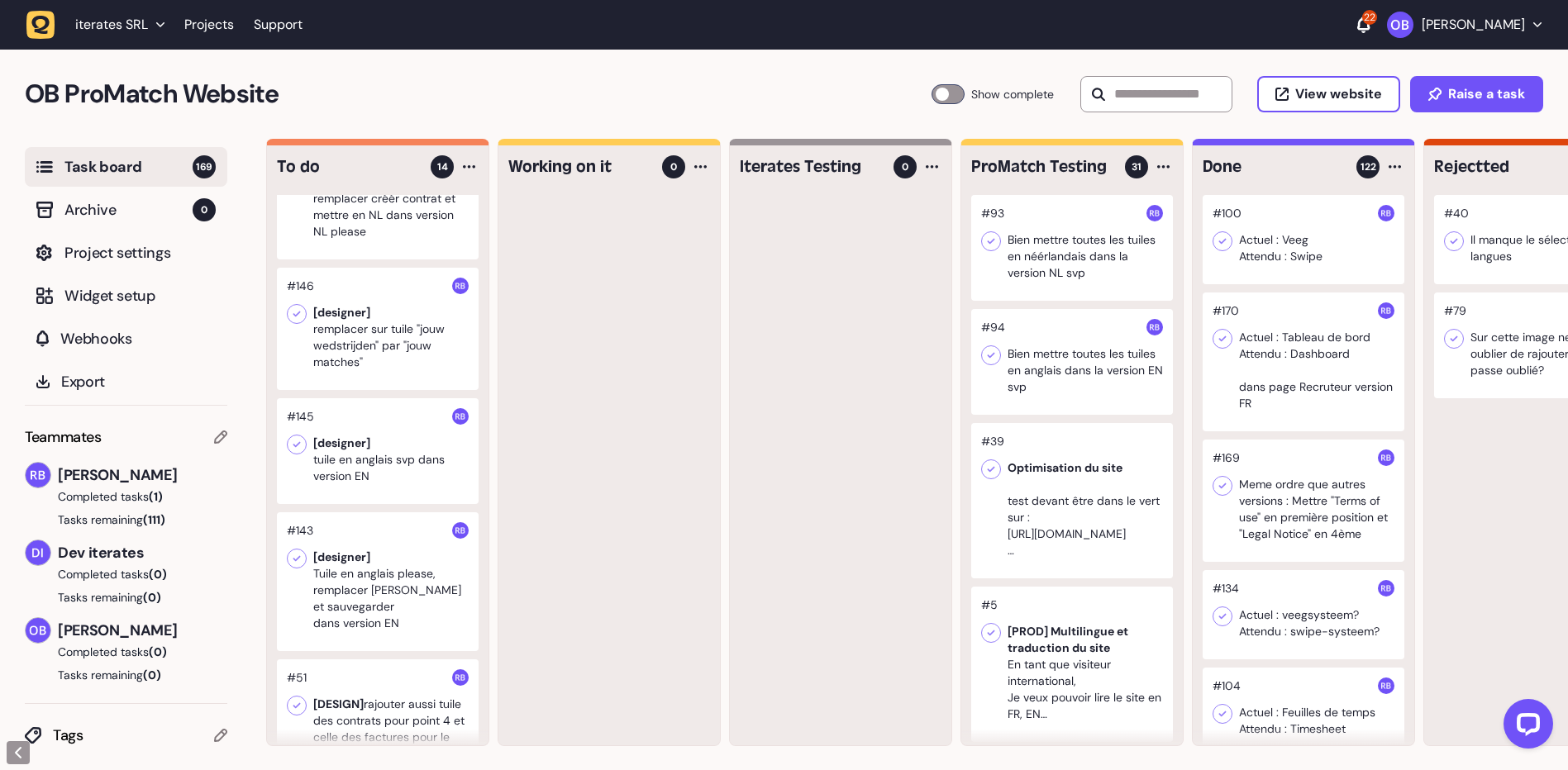
scroll to position [1074, 0]
